Goal: Information Seeking & Learning: Learn about a topic

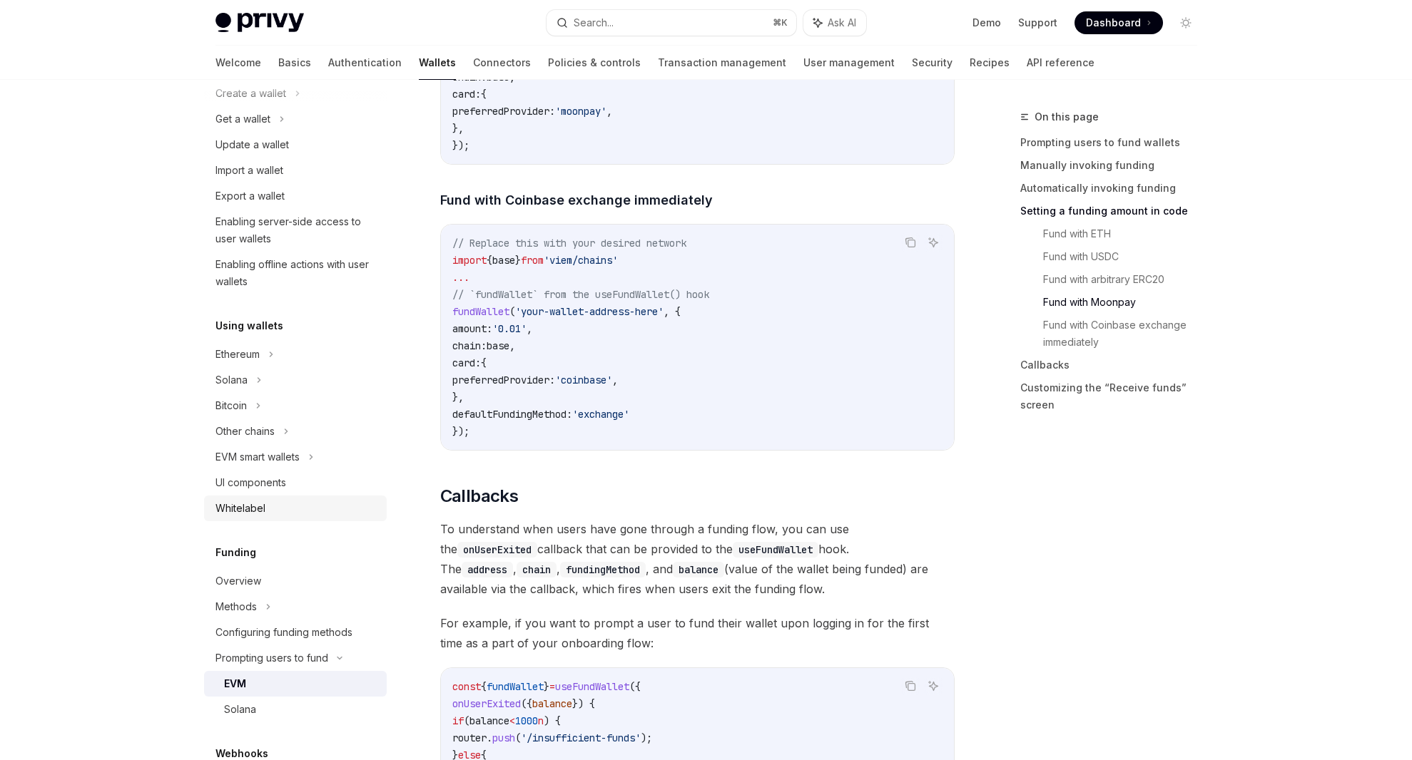
scroll to position [161, 0]
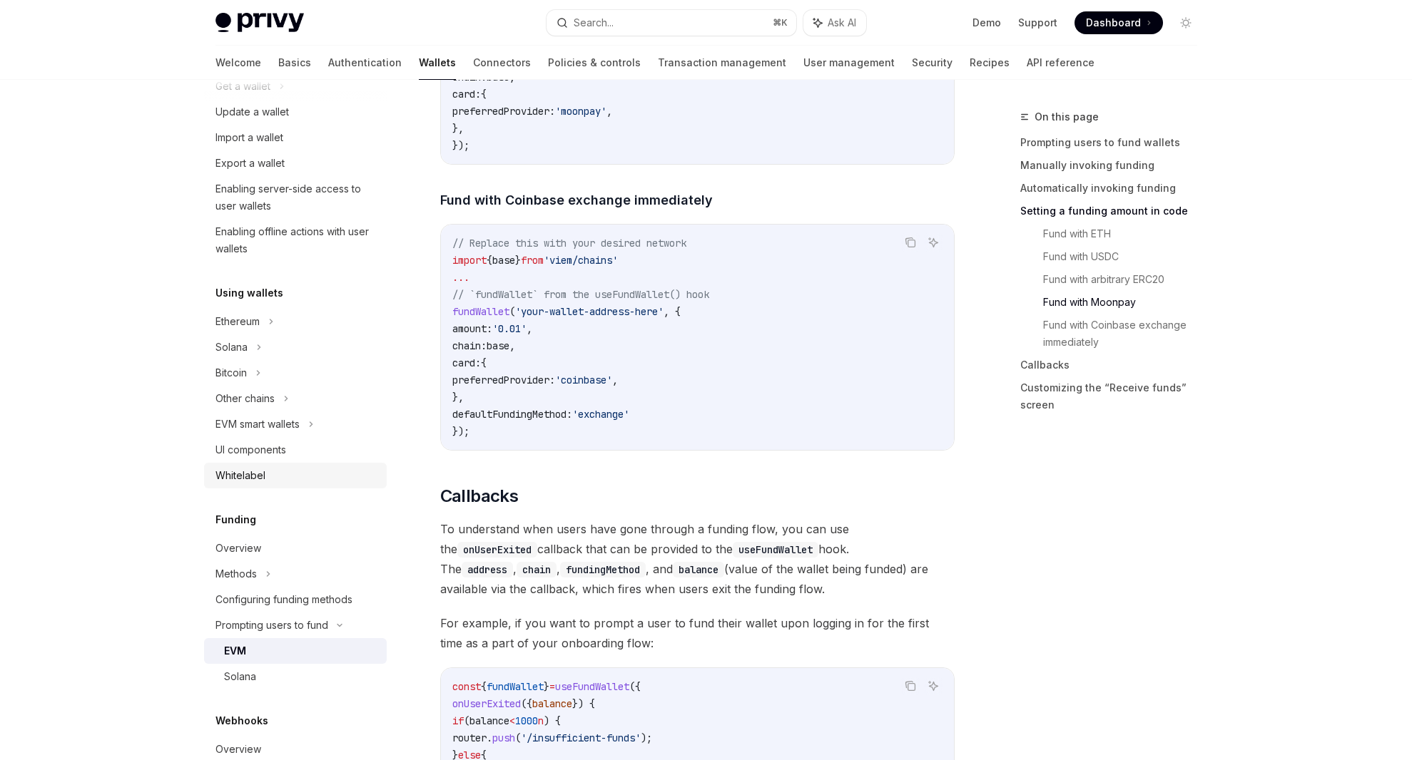
click at [298, 473] on div "Whitelabel" at bounding box center [296, 475] width 163 height 17
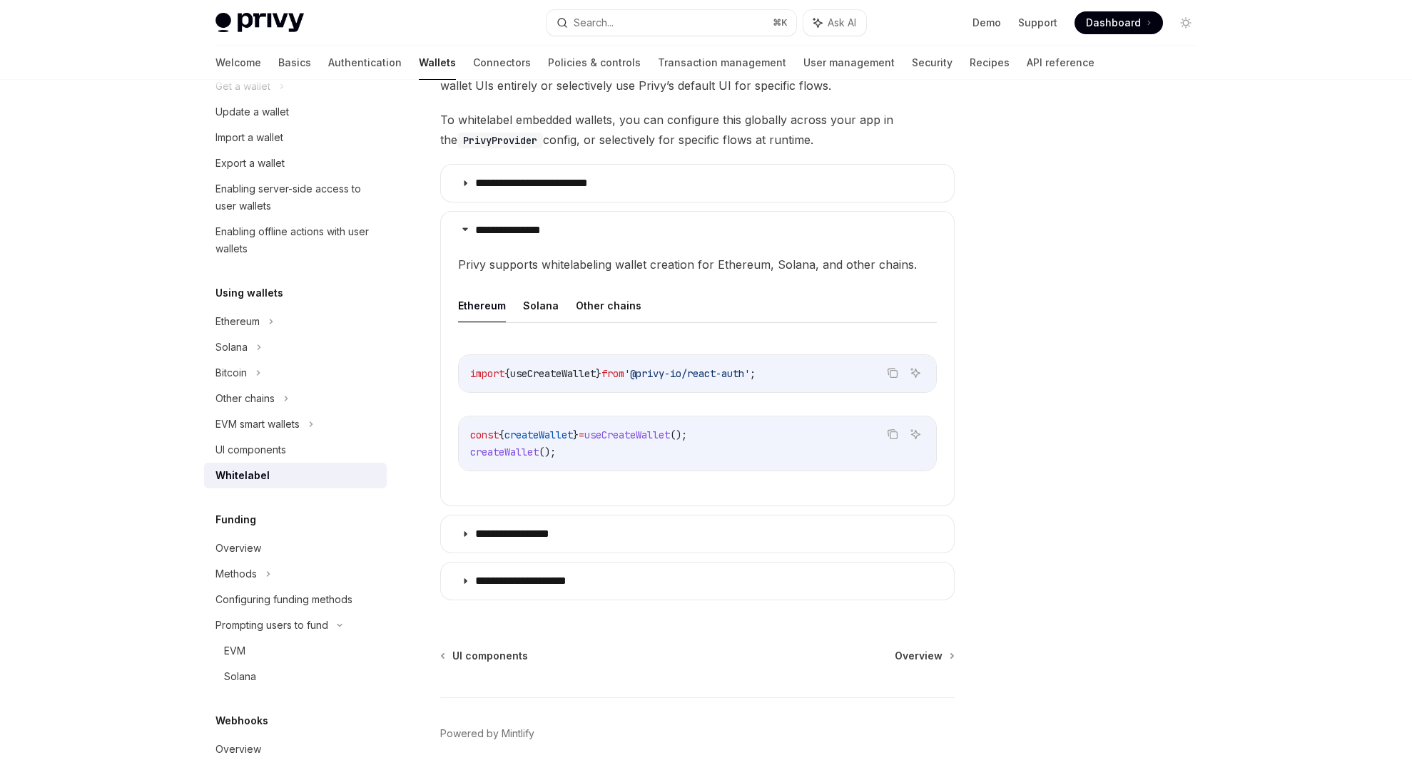
scroll to position [330, 0]
click at [536, 300] on button "Solana" at bounding box center [541, 305] width 36 height 34
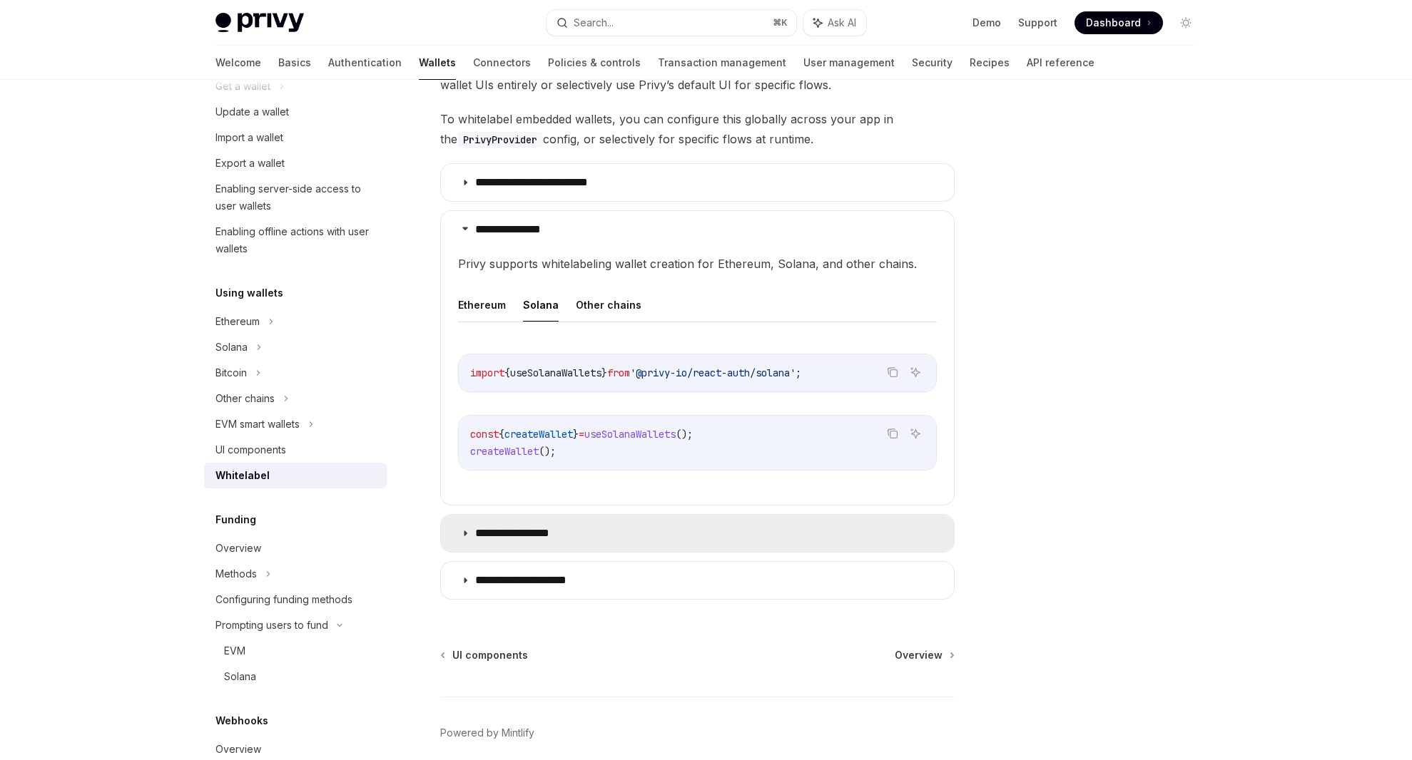
click at [541, 531] on p "**********" at bounding box center [526, 533] width 103 height 14
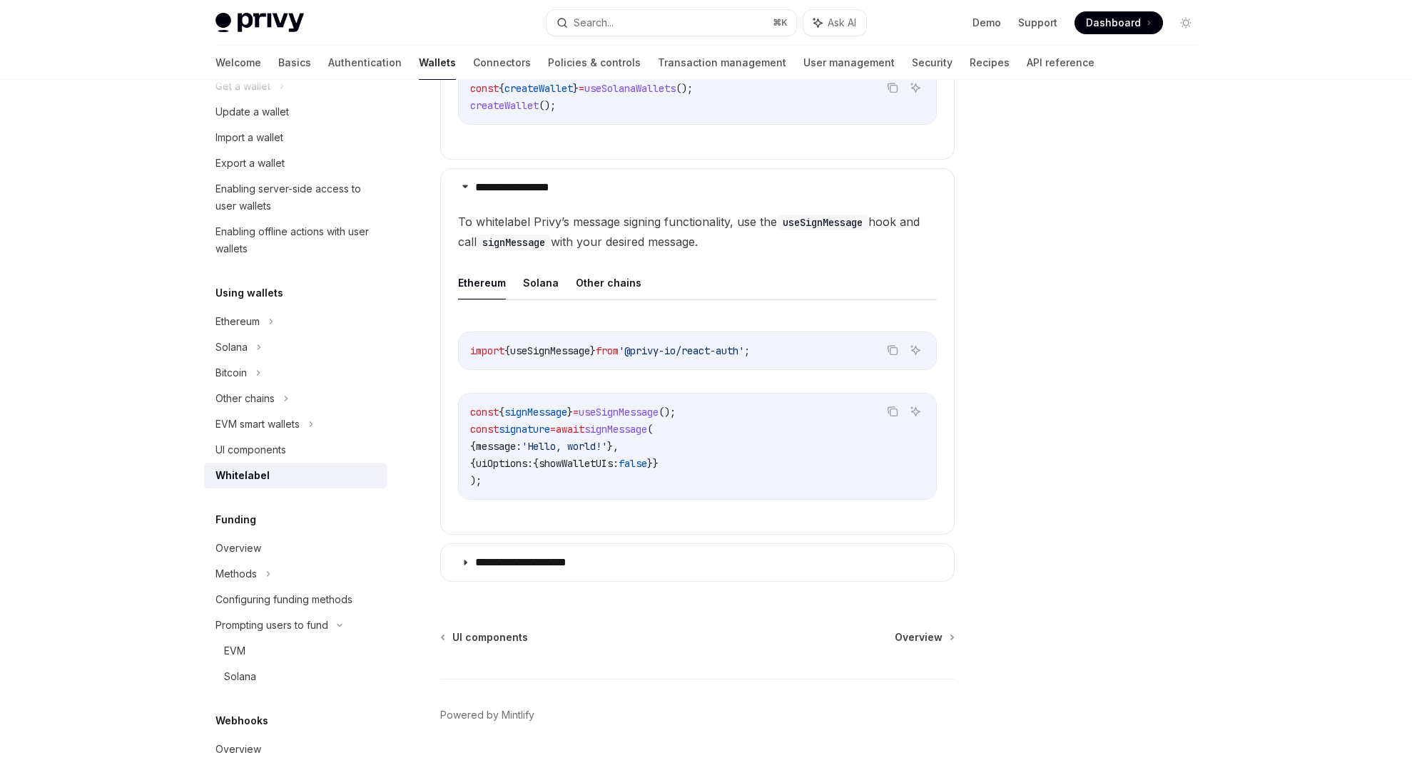
scroll to position [683, 0]
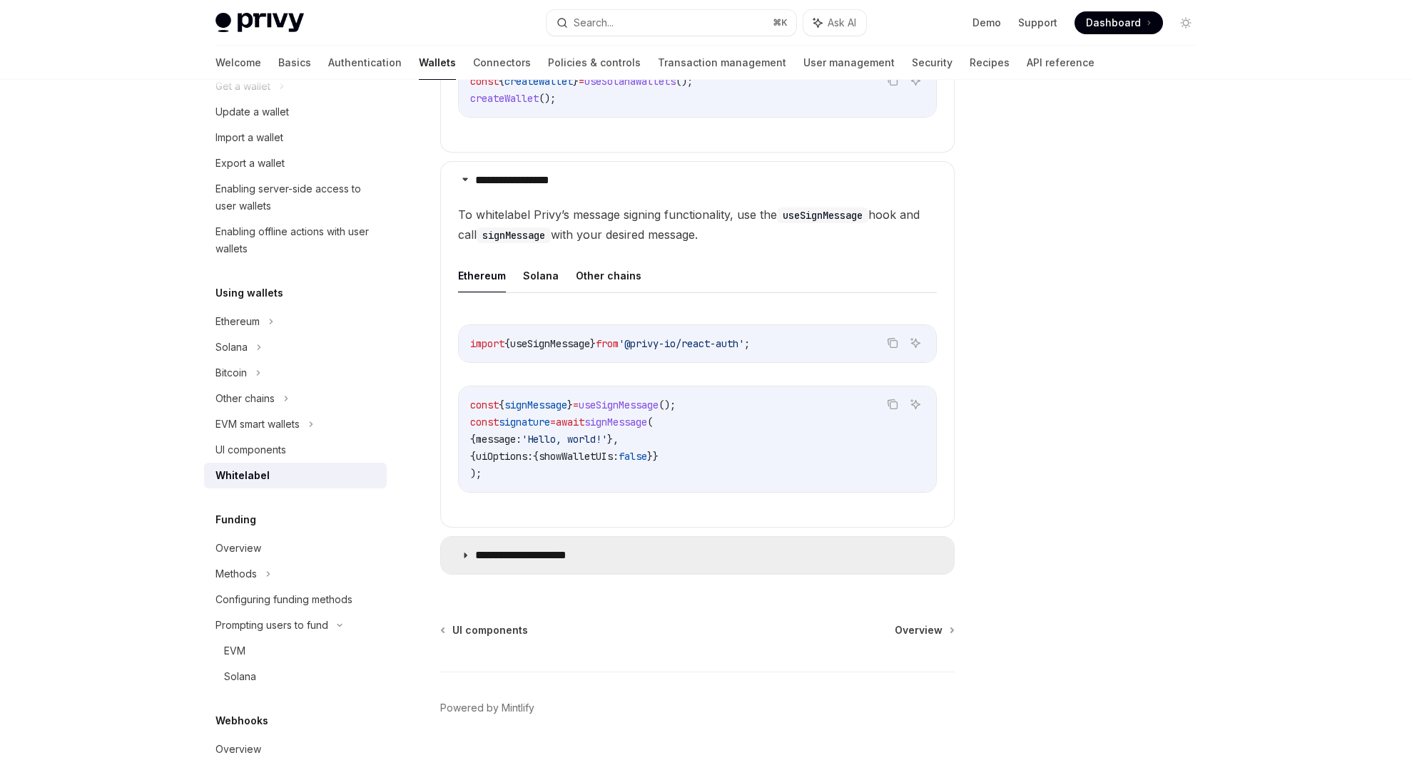
click at [577, 557] on p "**********" at bounding box center [534, 556] width 118 height 14
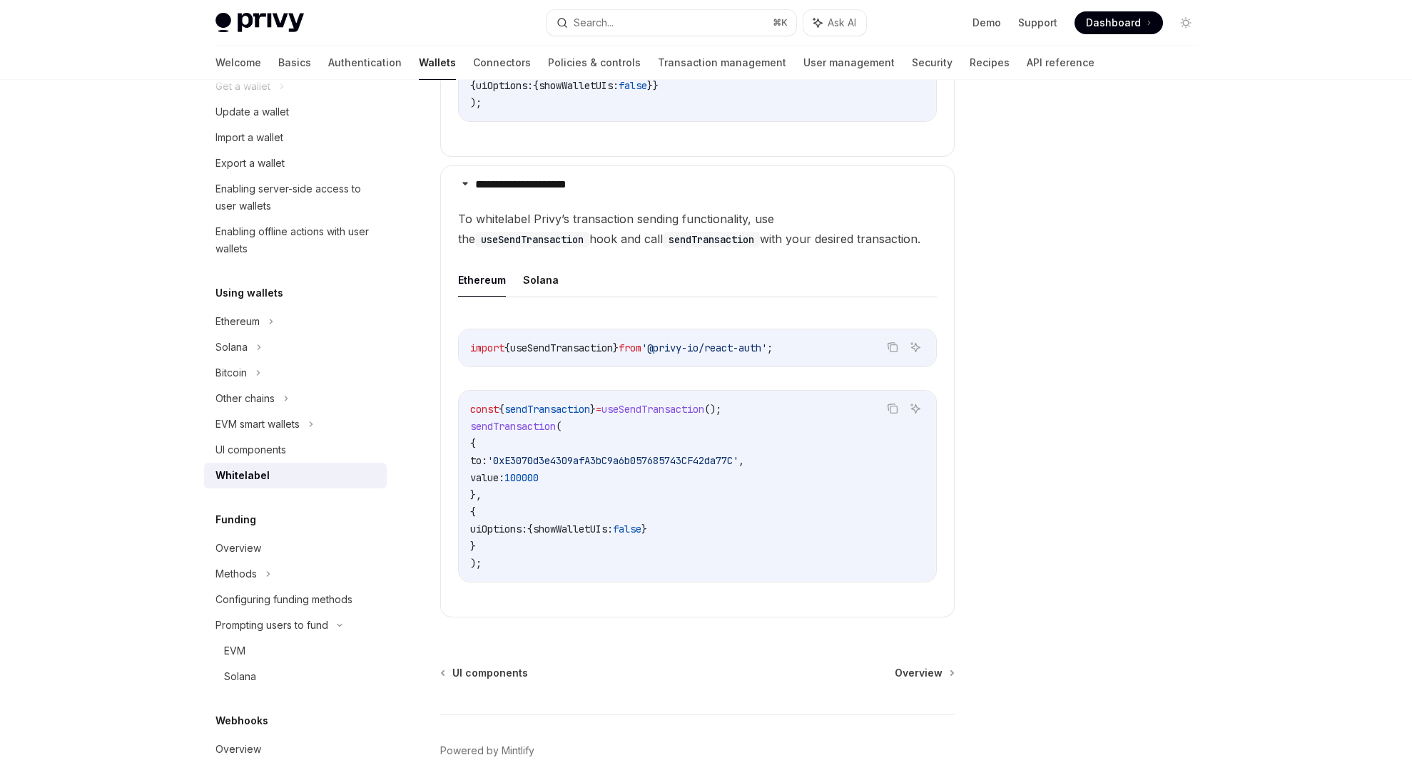
scroll to position [1055, 0]
click at [531, 280] on button "Solana" at bounding box center [541, 280] width 36 height 34
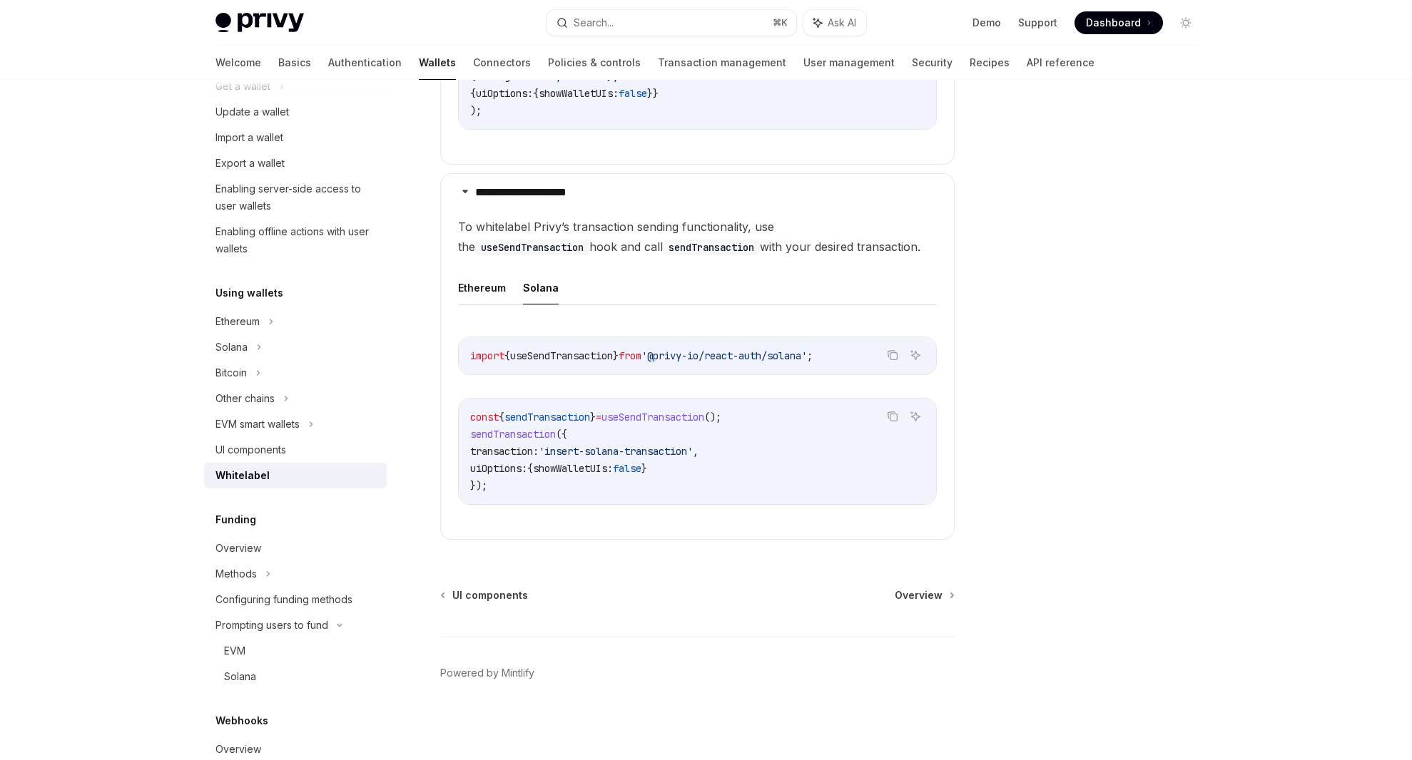
scroll to position [1047, 0]
click at [494, 286] on button "Ethereum" at bounding box center [482, 288] width 48 height 34
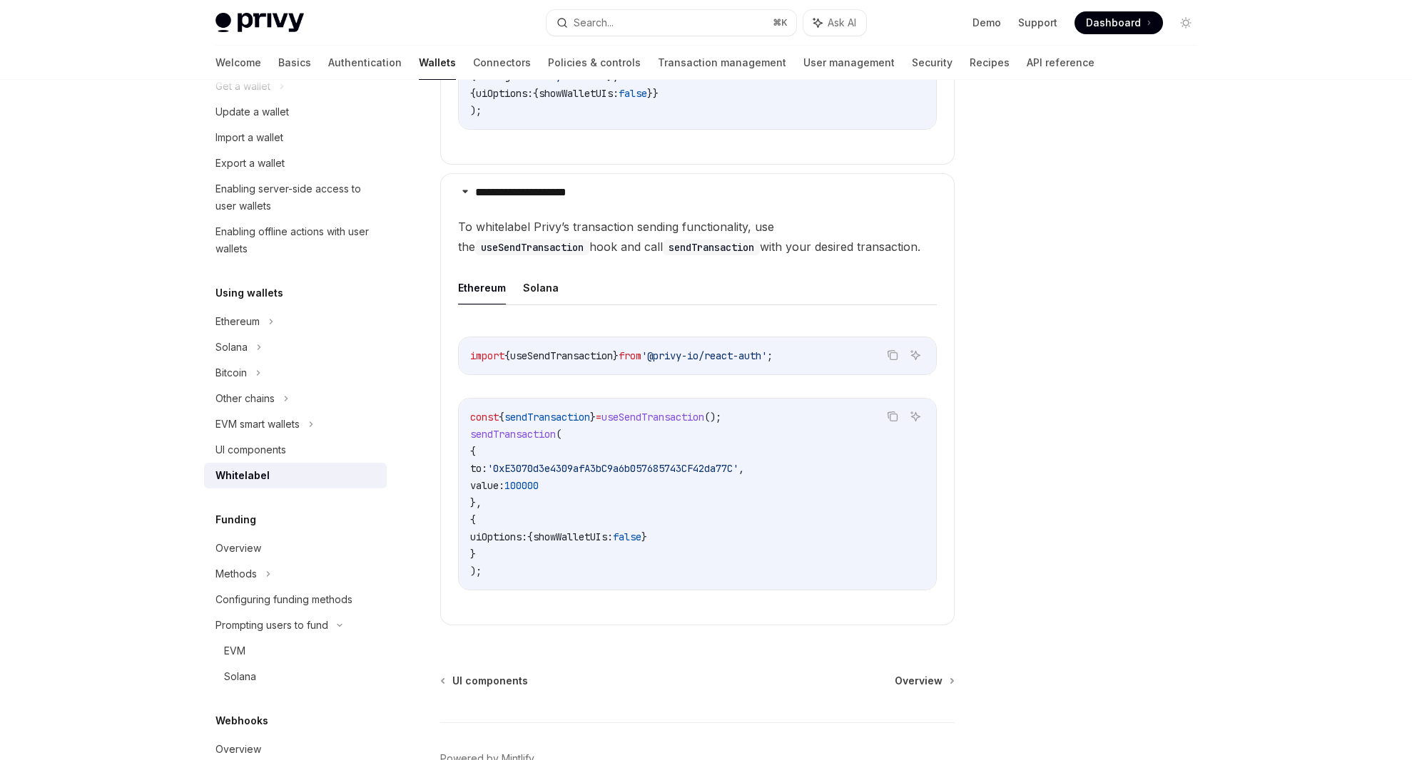
click at [558, 284] on ul "Ethereum Solana" at bounding box center [697, 288] width 479 height 34
click at [547, 283] on button "Solana" at bounding box center [541, 288] width 36 height 34
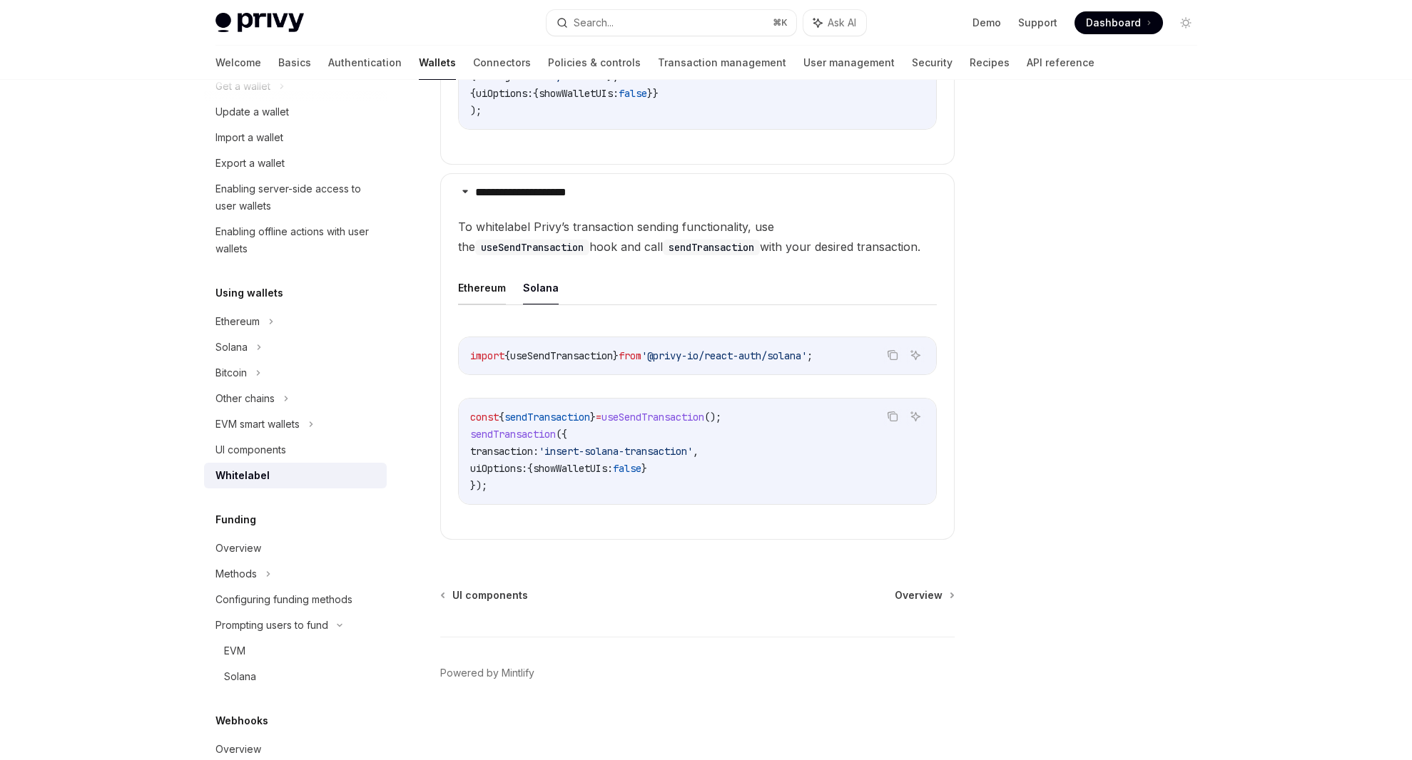
click at [482, 283] on button "Ethereum" at bounding box center [482, 288] width 48 height 34
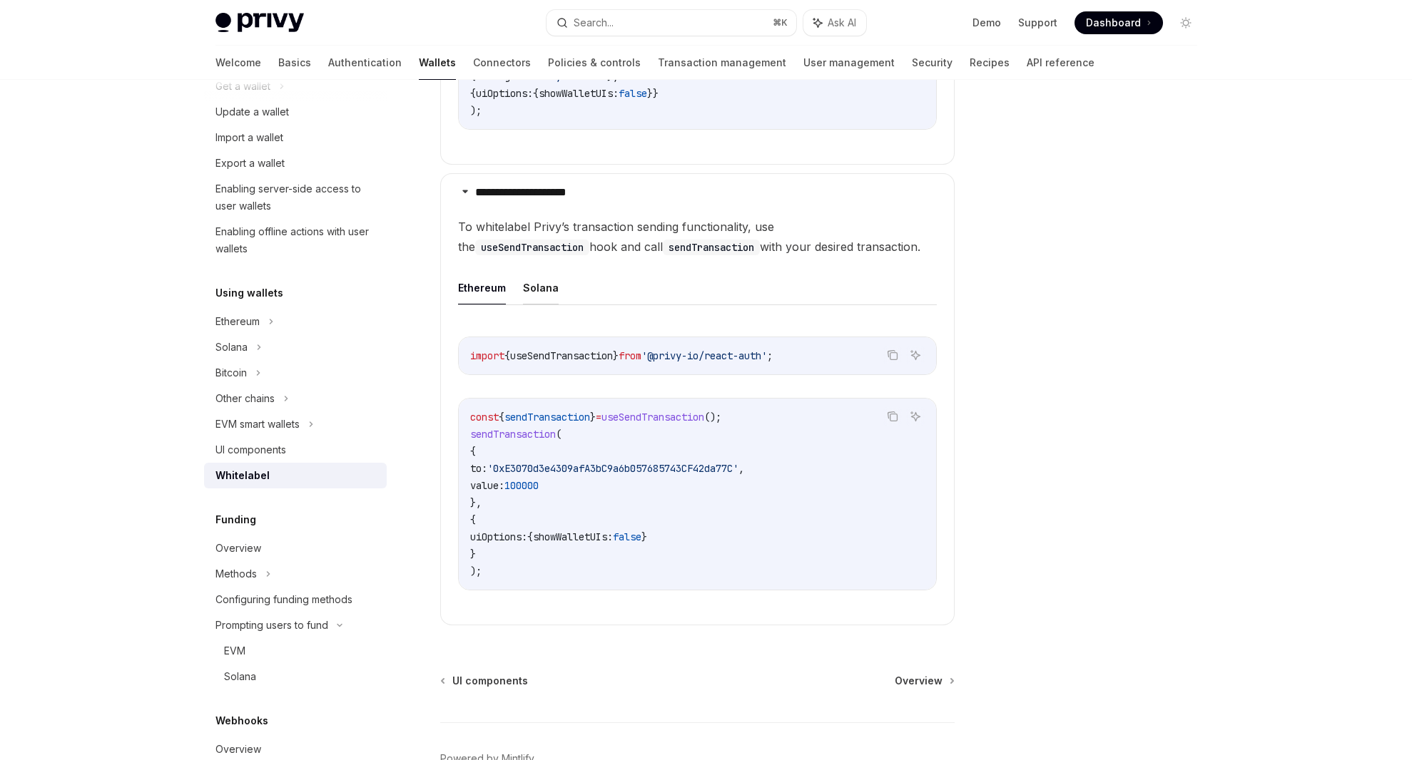
click at [535, 288] on button "Solana" at bounding box center [541, 288] width 36 height 34
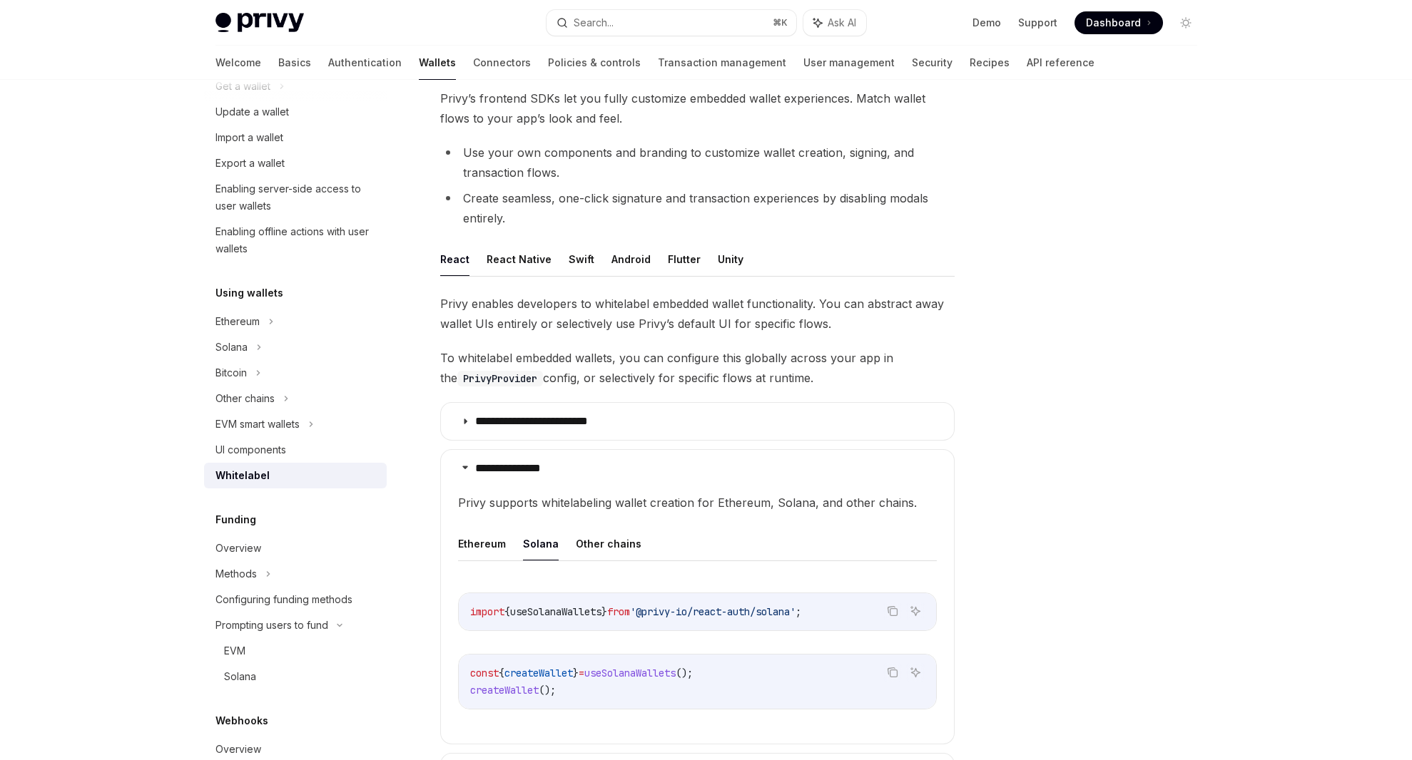
scroll to position [25, 0]
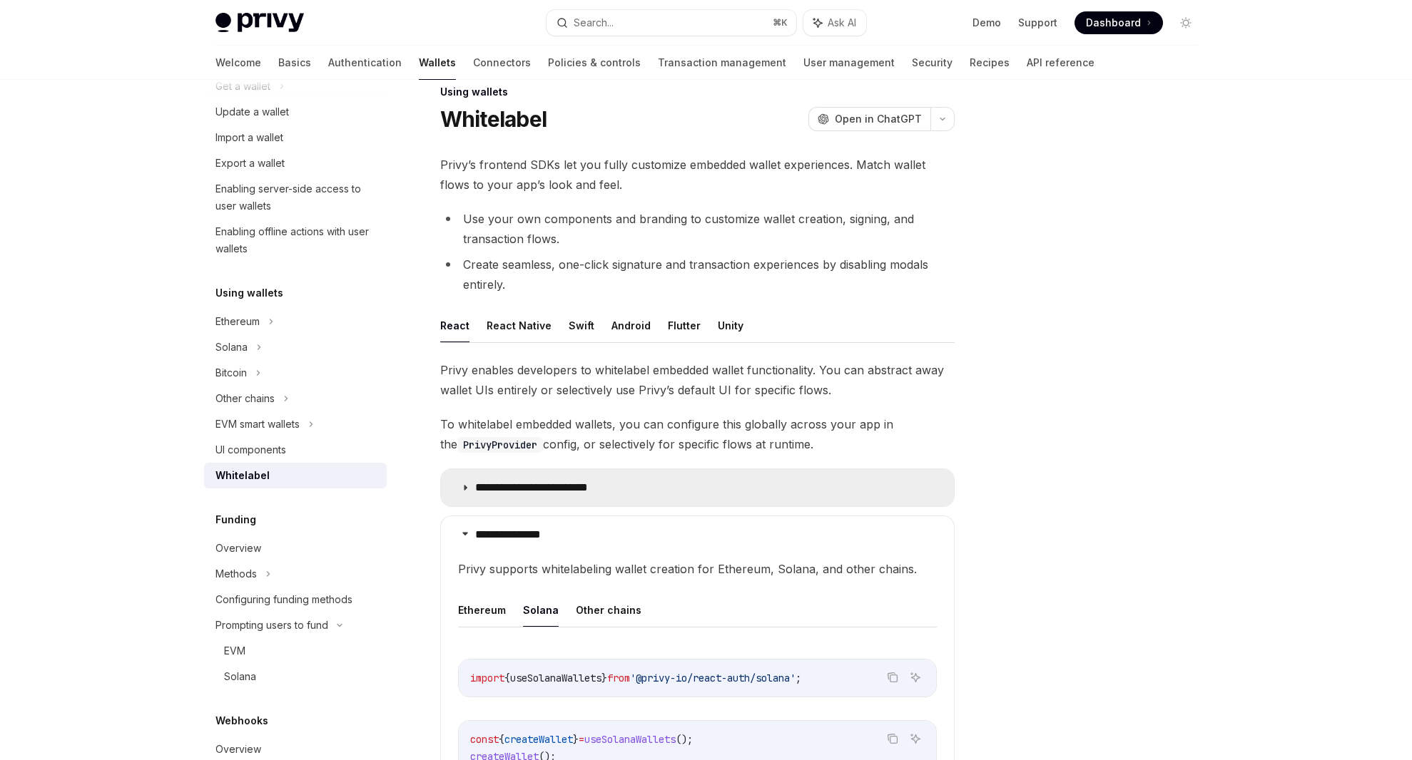
click at [540, 497] on summary "**********" at bounding box center [697, 487] width 513 height 37
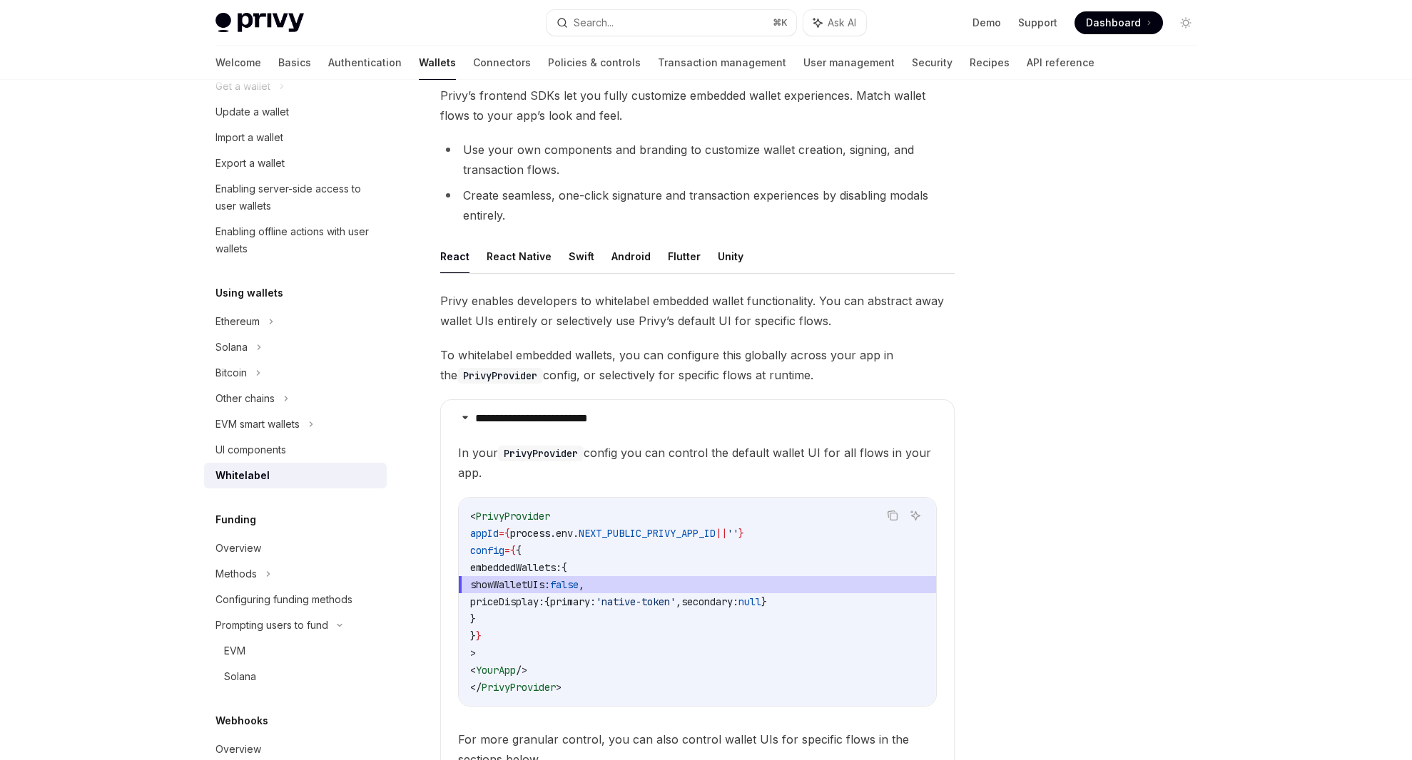
scroll to position [73, 0]
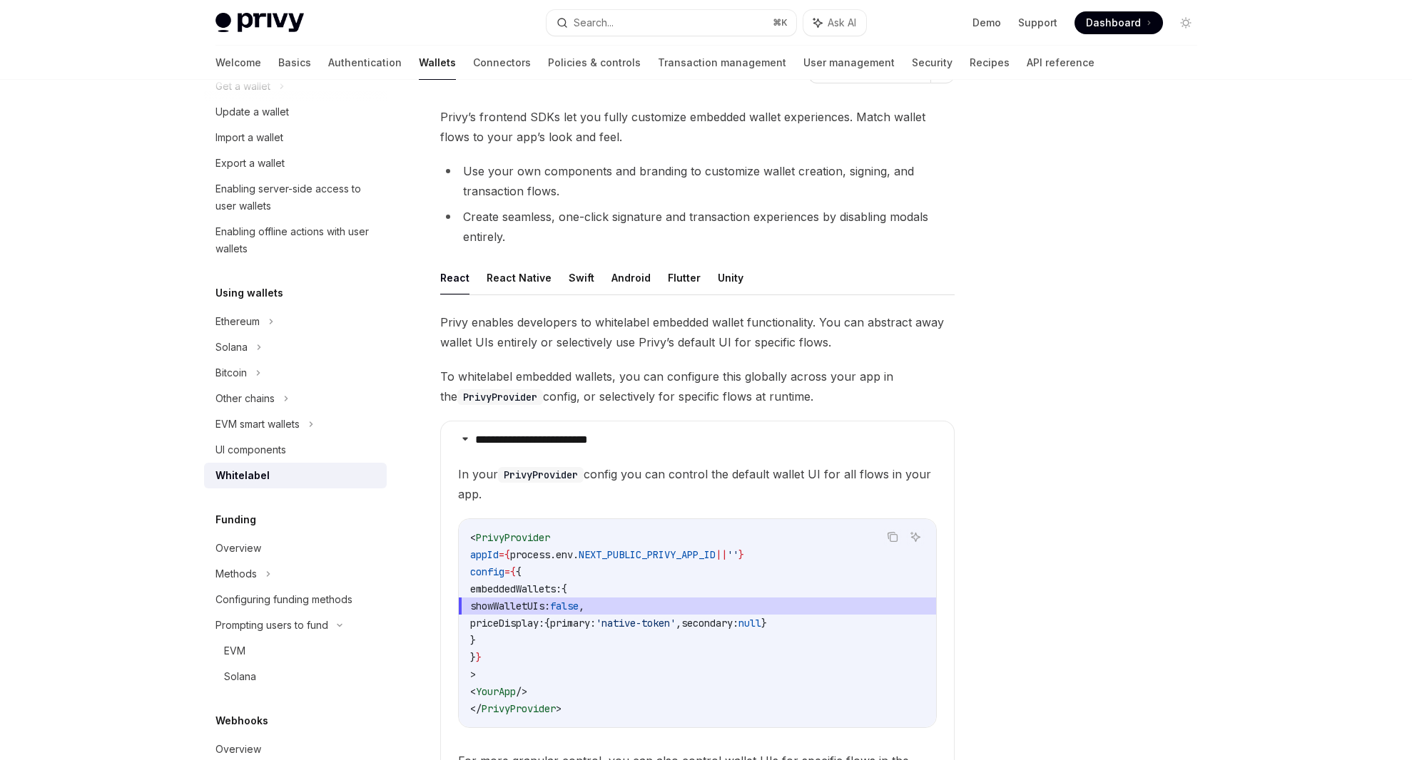
click at [549, 281] on ul "React React Native Swift Android Flutter Unity" at bounding box center [697, 278] width 514 height 34
click at [534, 279] on button "React Native" at bounding box center [519, 278] width 65 height 34
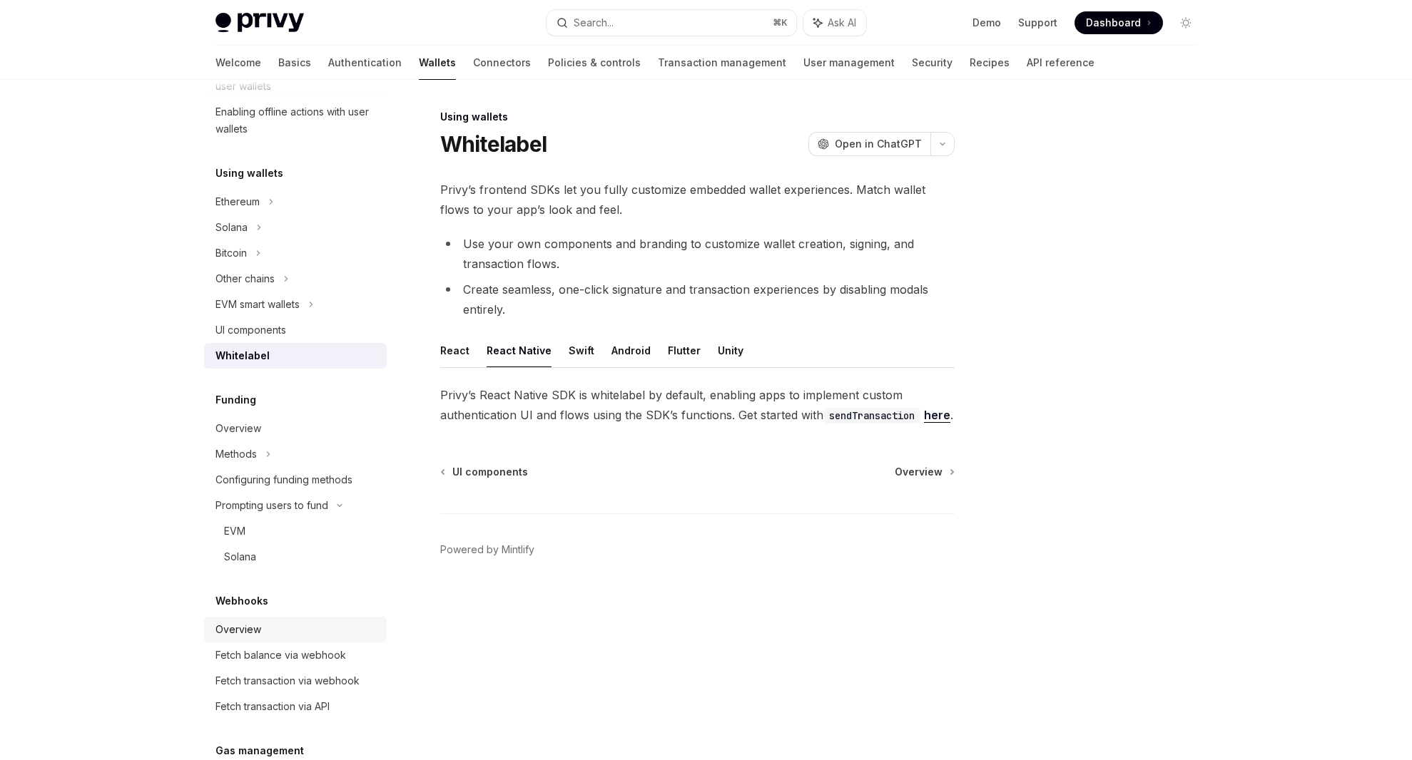
scroll to position [326, 0]
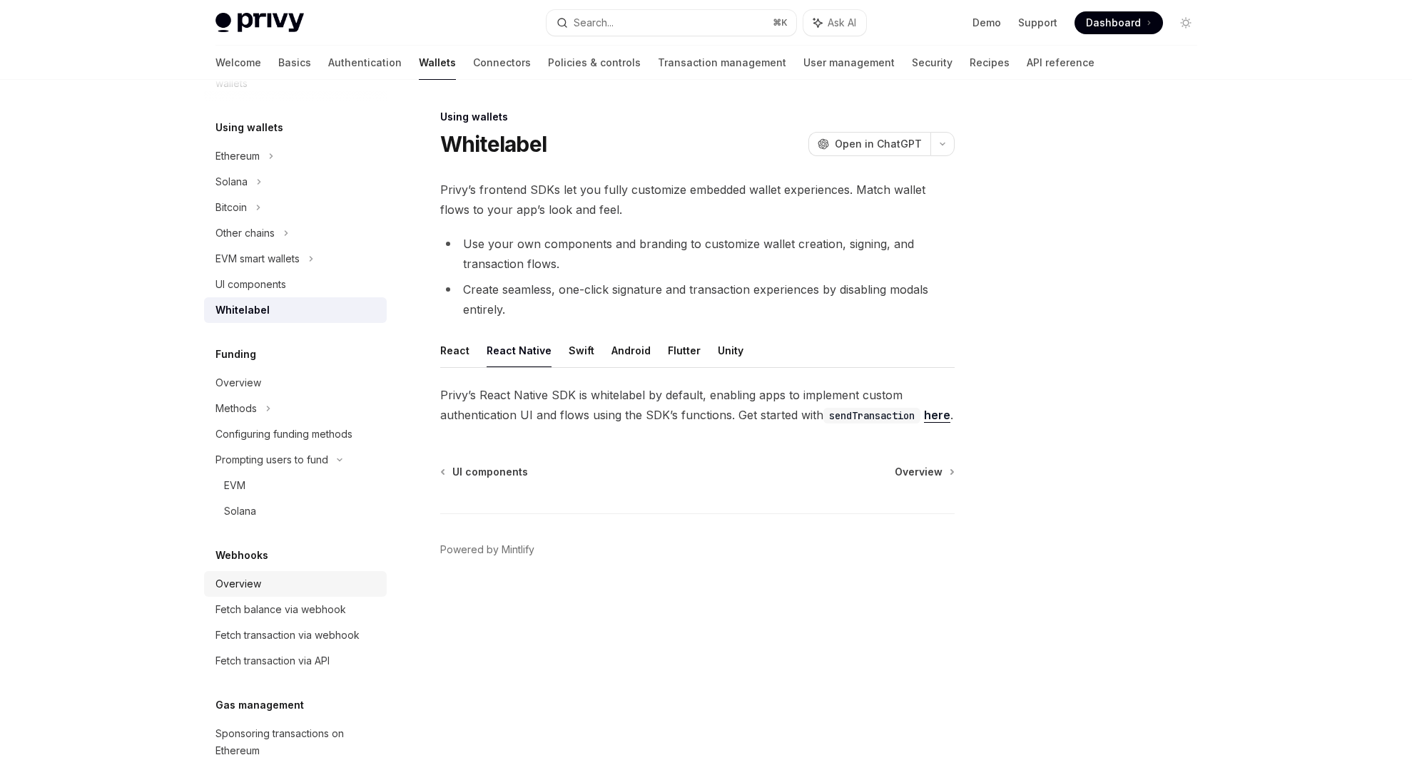
click at [304, 578] on div "Overview" at bounding box center [296, 584] width 163 height 17
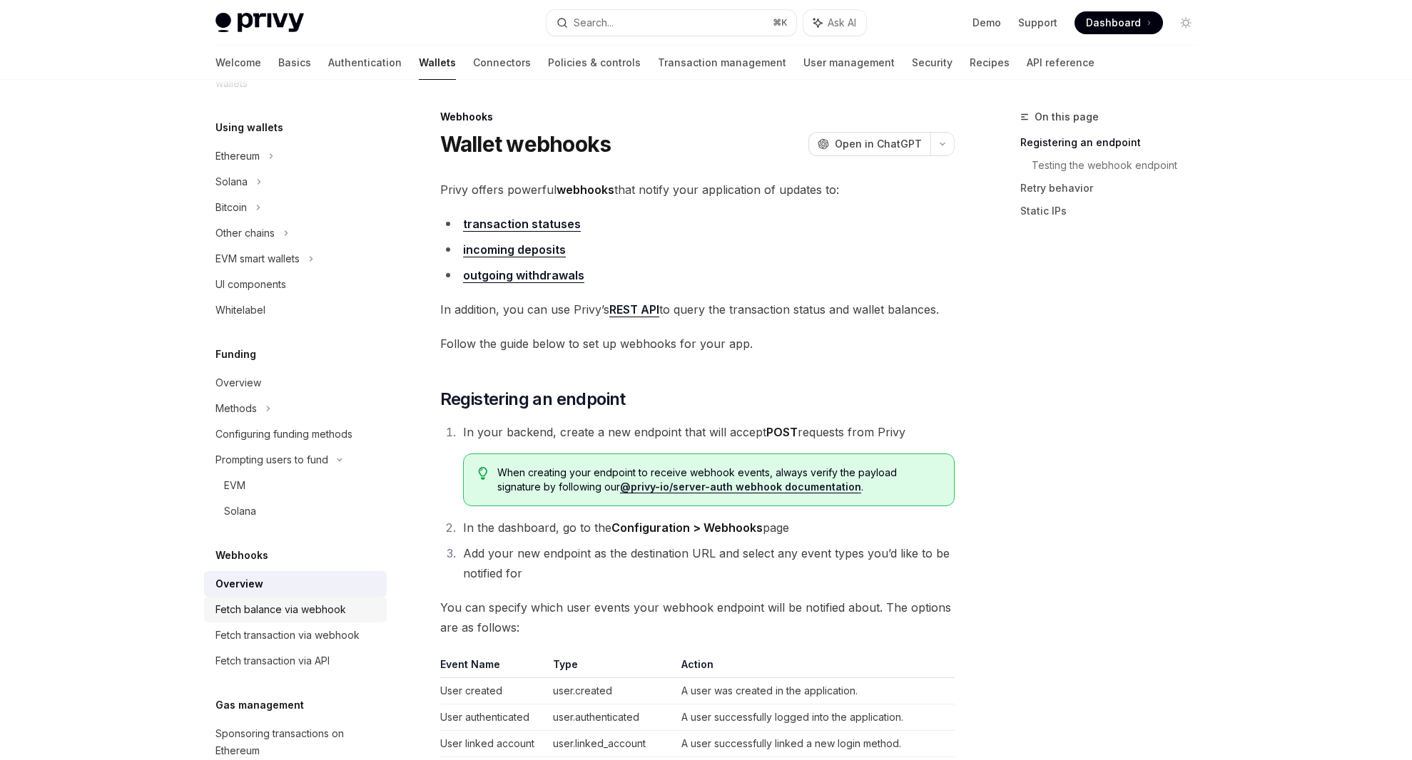
click at [333, 618] on div "Fetch balance via webhook" at bounding box center [280, 609] width 131 height 17
type textarea "*"
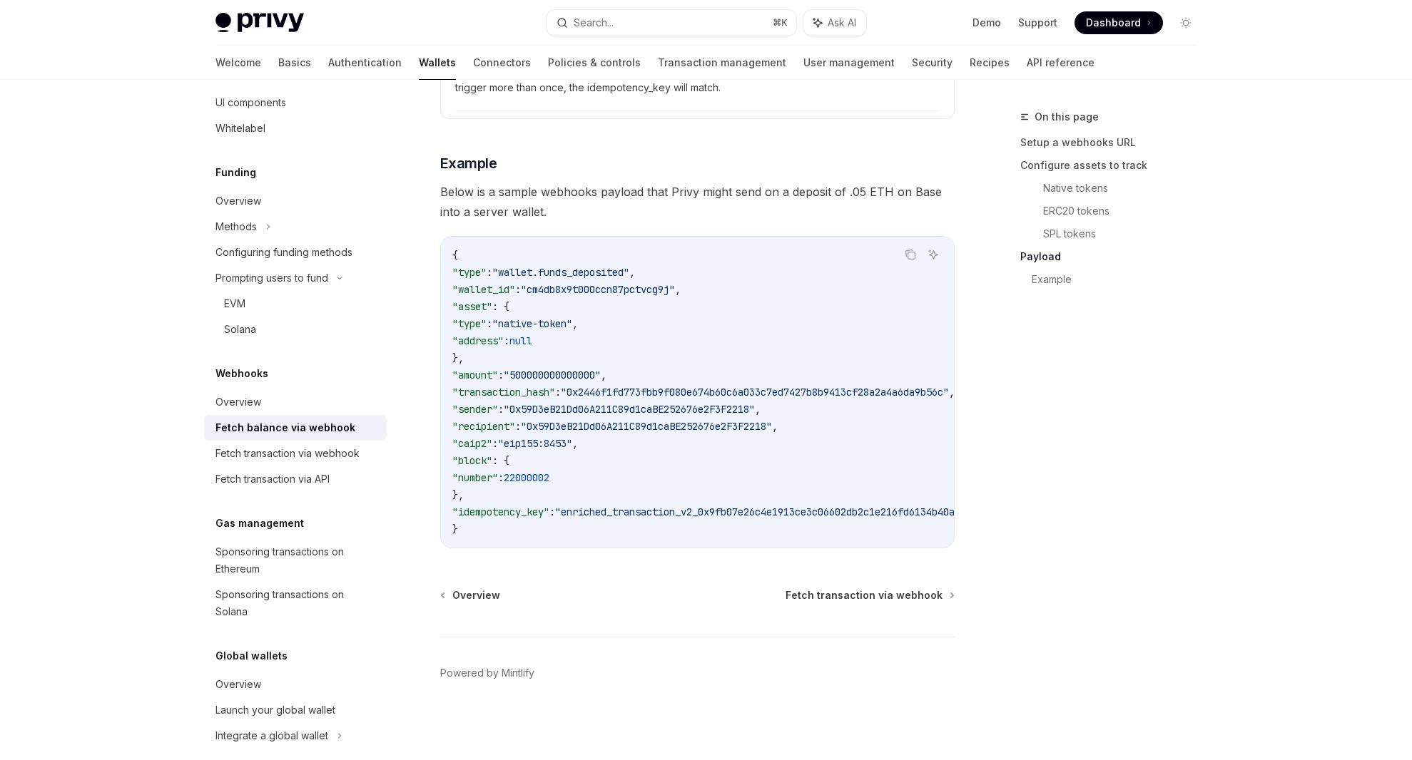
scroll to position [525, 0]
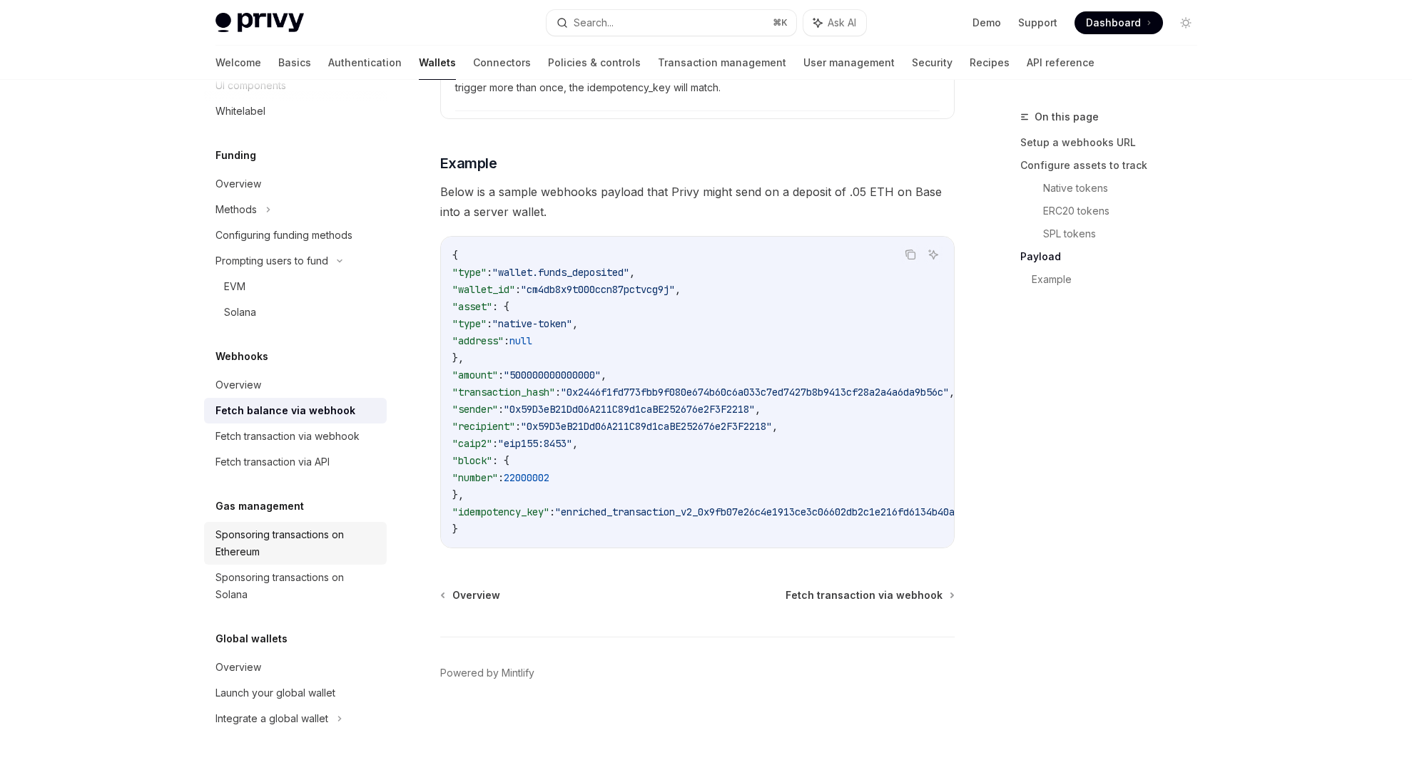
click at [322, 549] on div "Sponsoring transactions on Ethereum" at bounding box center [296, 543] width 163 height 34
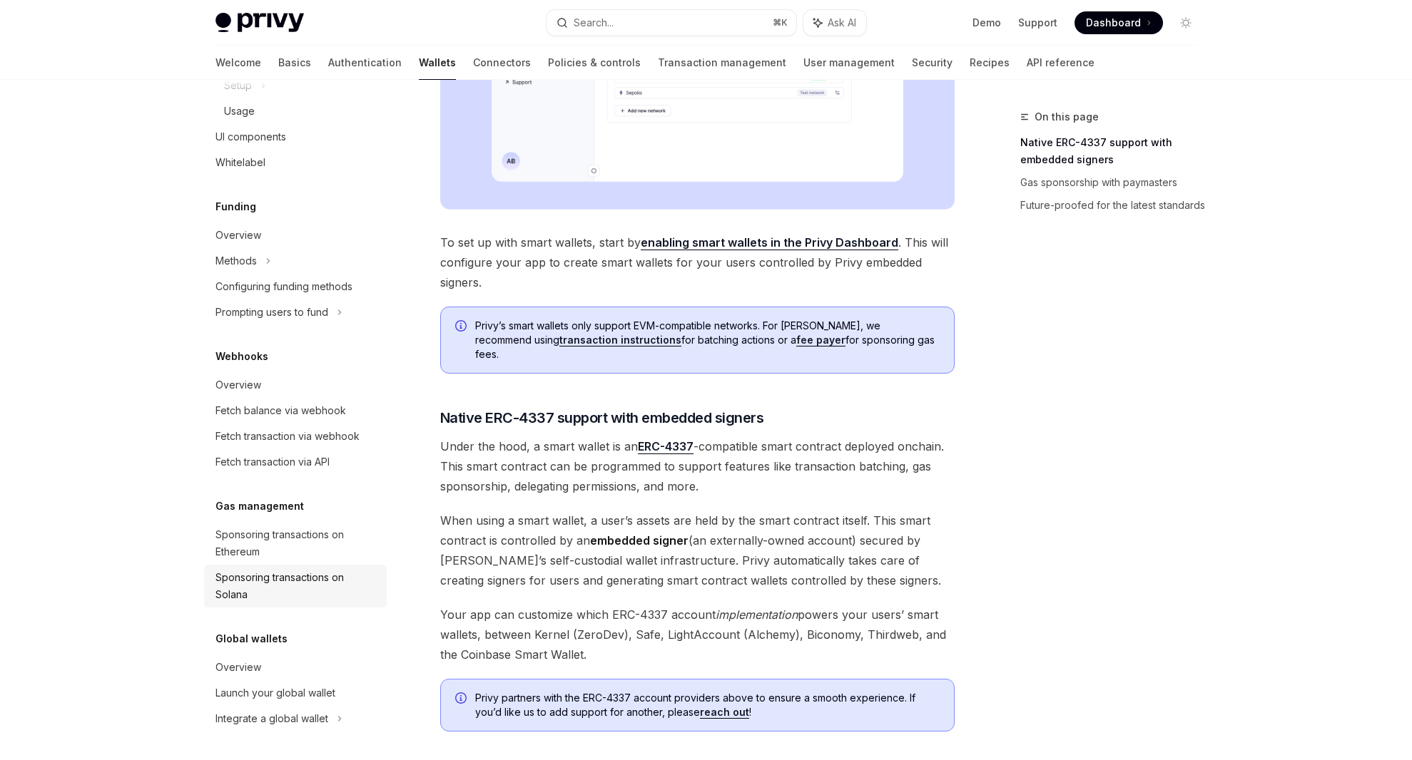
scroll to position [952, 0]
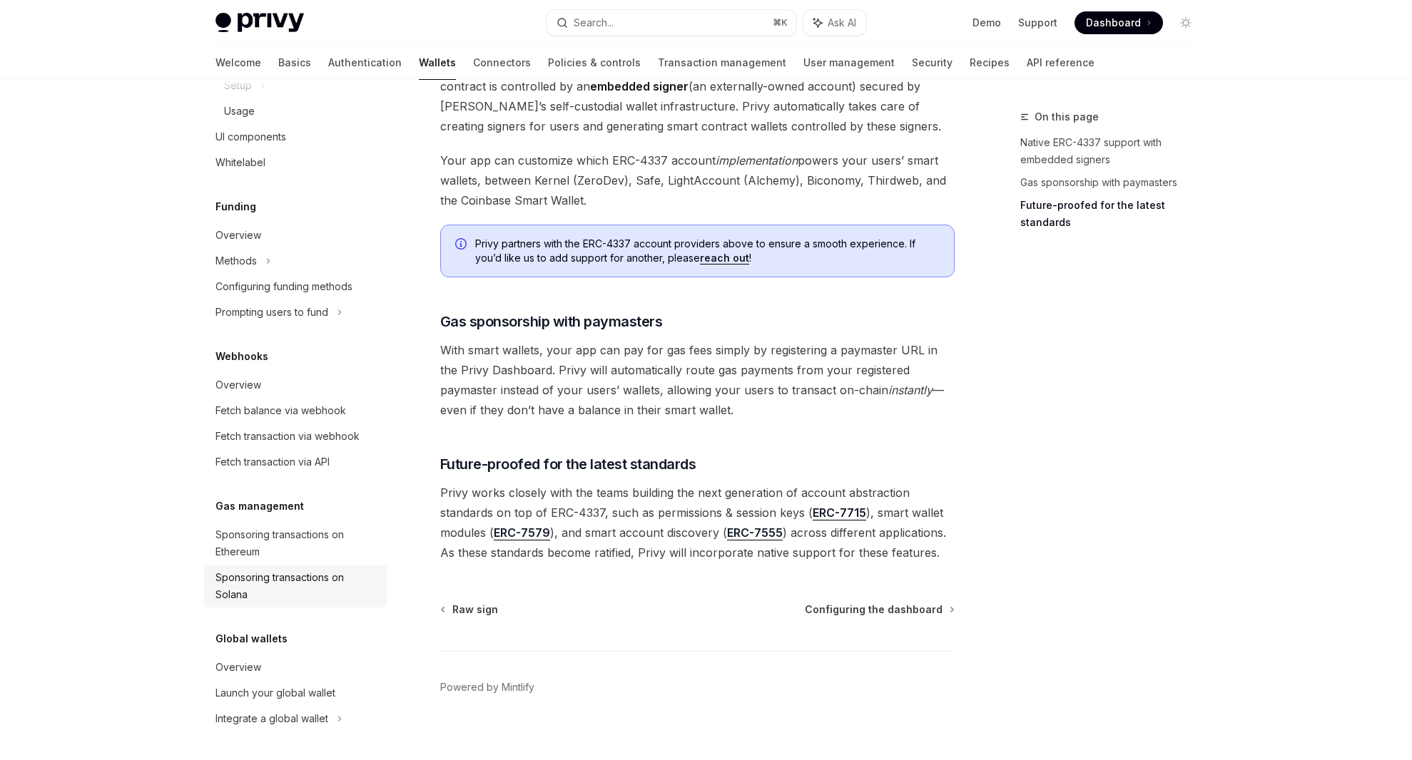
click at [330, 574] on div "Sponsoring transactions on Solana" at bounding box center [296, 586] width 163 height 34
type textarea "*"
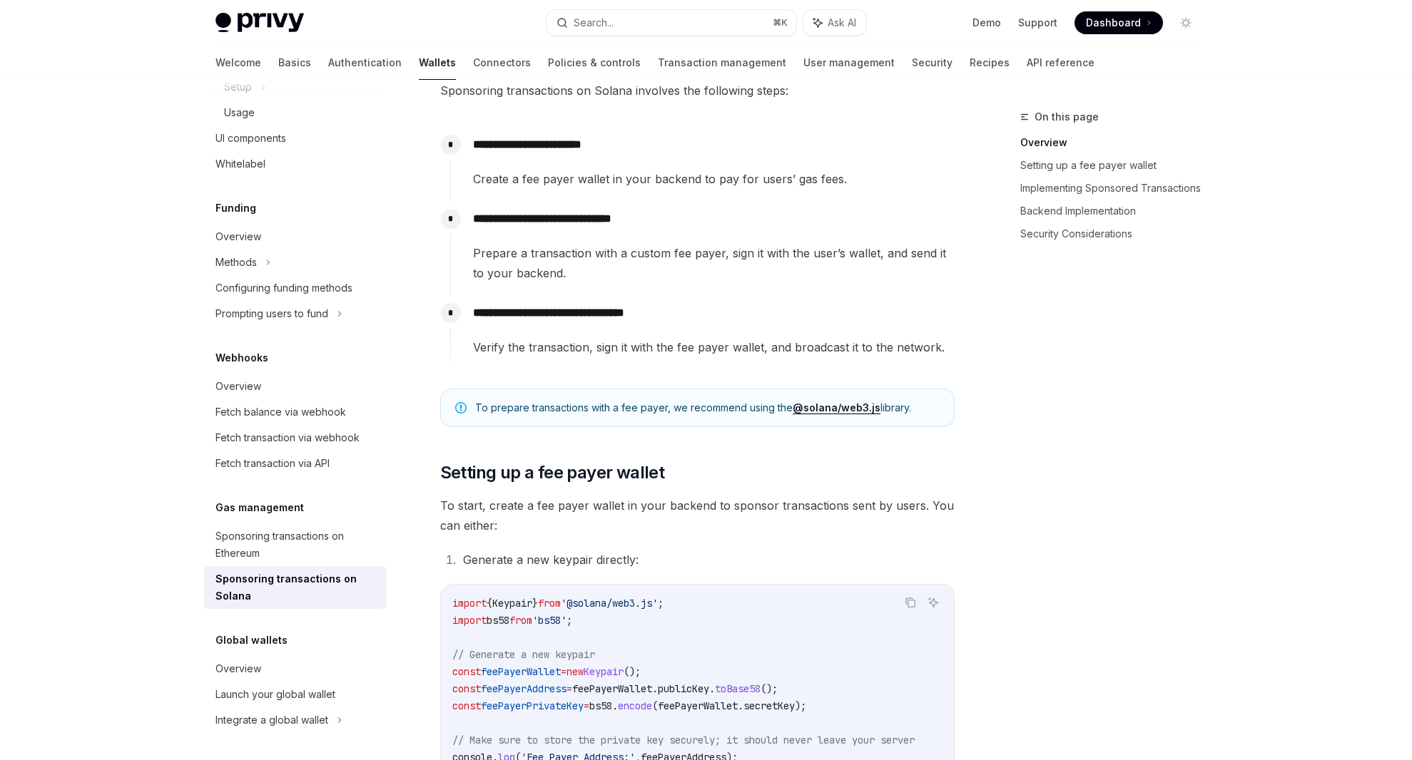
scroll to position [249, 0]
click at [1083, 563] on div "On this page Overview Setting up a fee payer wallet Implementing Sponsored Tran…" at bounding box center [1100, 434] width 217 height 652
click at [1136, 563] on div "On this page Overview Setting up a fee payer wallet Implementing Sponsored Tran…" at bounding box center [1100, 434] width 217 height 652
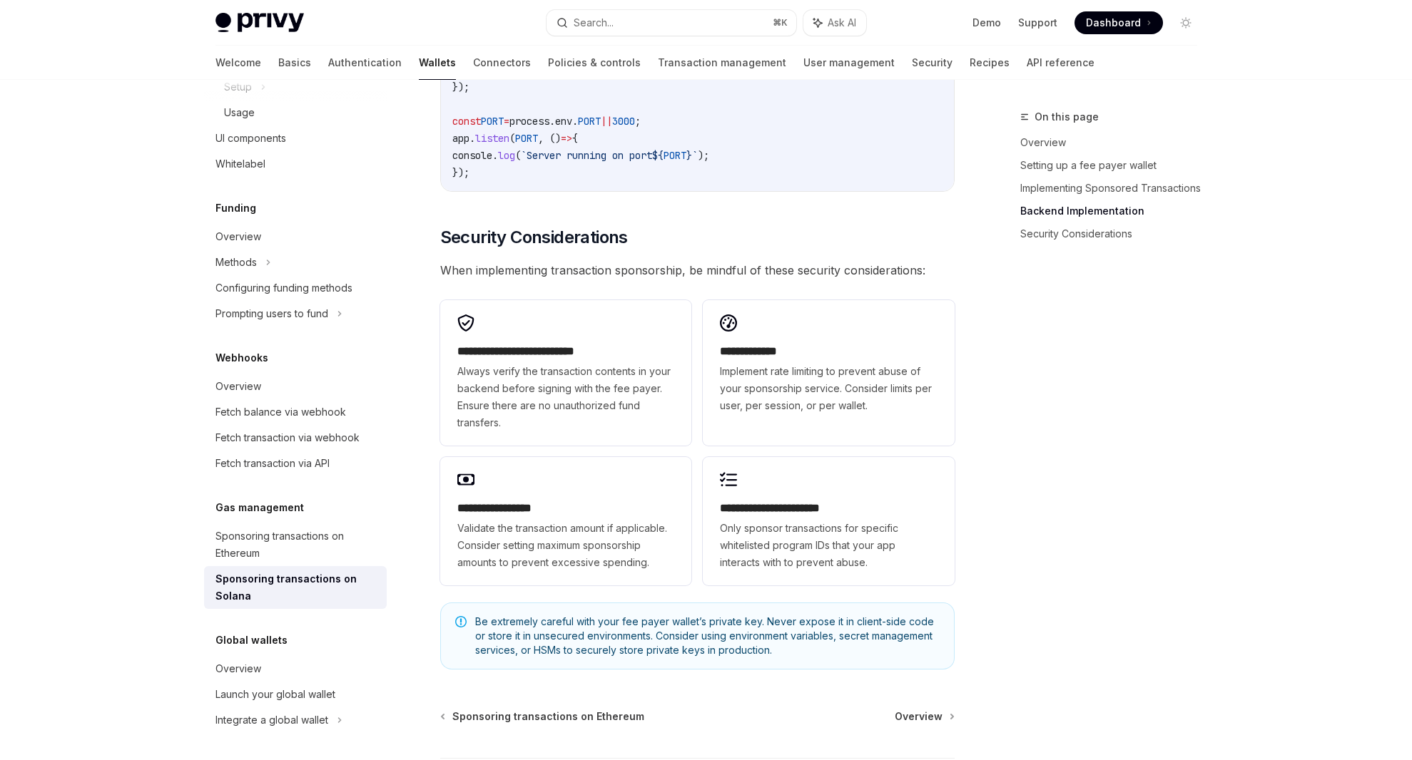
scroll to position [3915, 0]
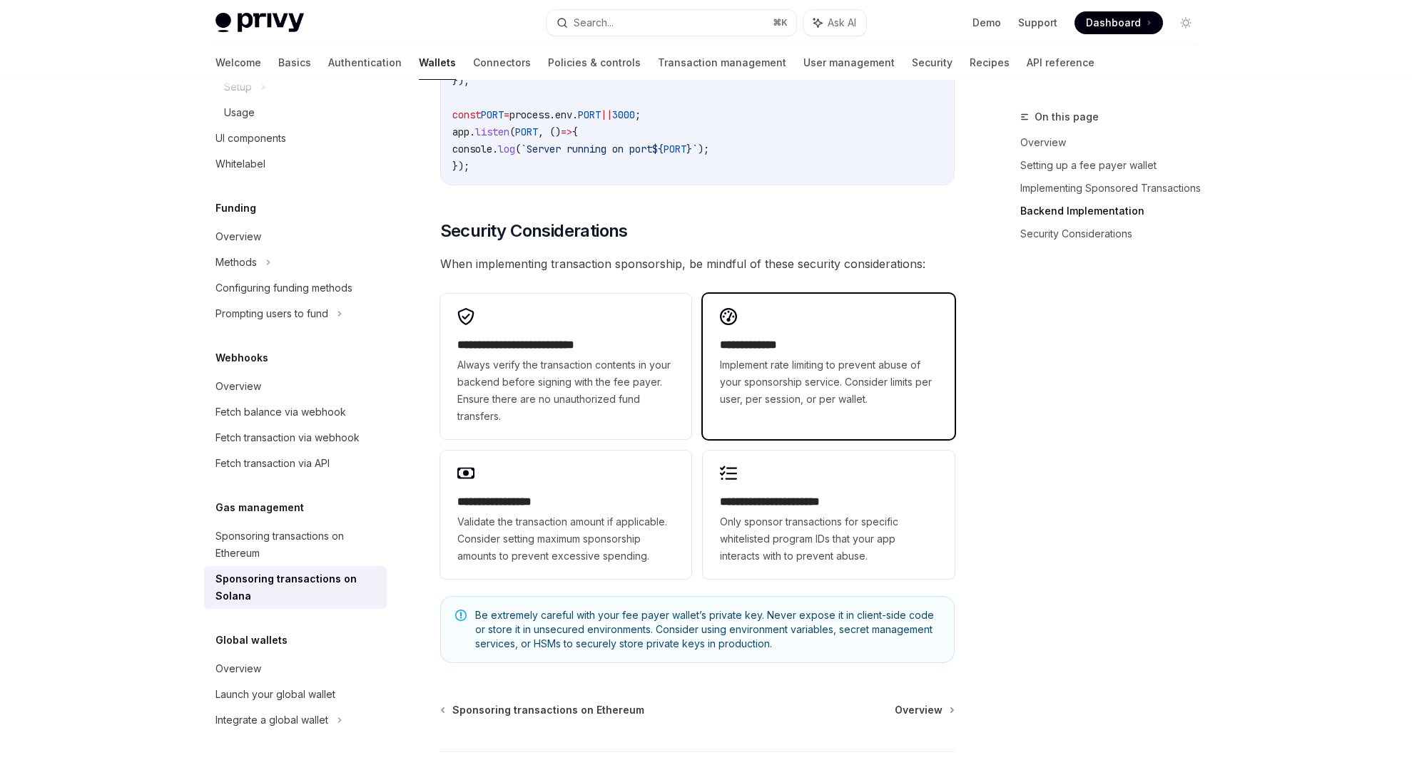
click at [843, 391] on span "Implement rate limiting to prevent abuse of your sponsorship service. Consider …" at bounding box center [828, 382] width 217 height 51
